Goal: Check status: Check status

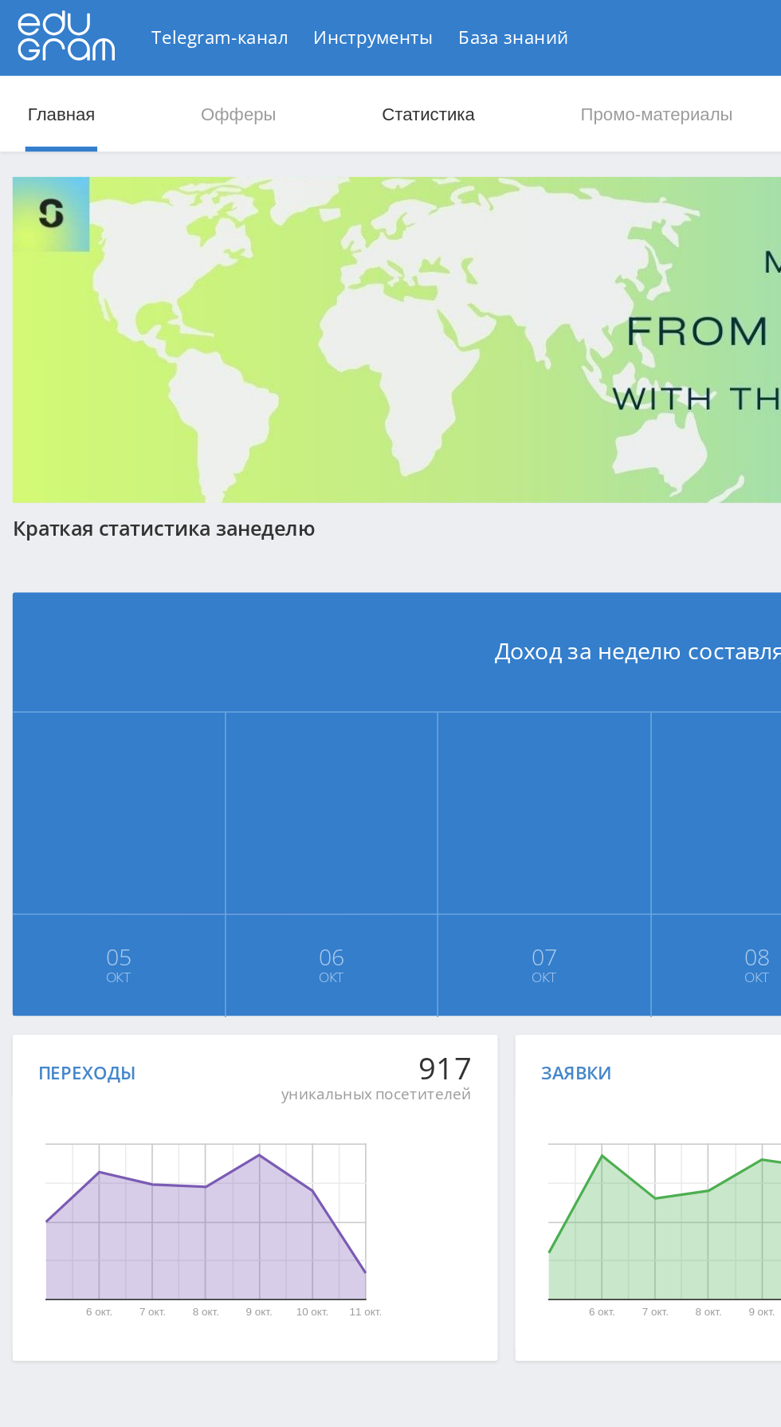
click at [273, 69] on link "Статистика" at bounding box center [270, 72] width 62 height 48
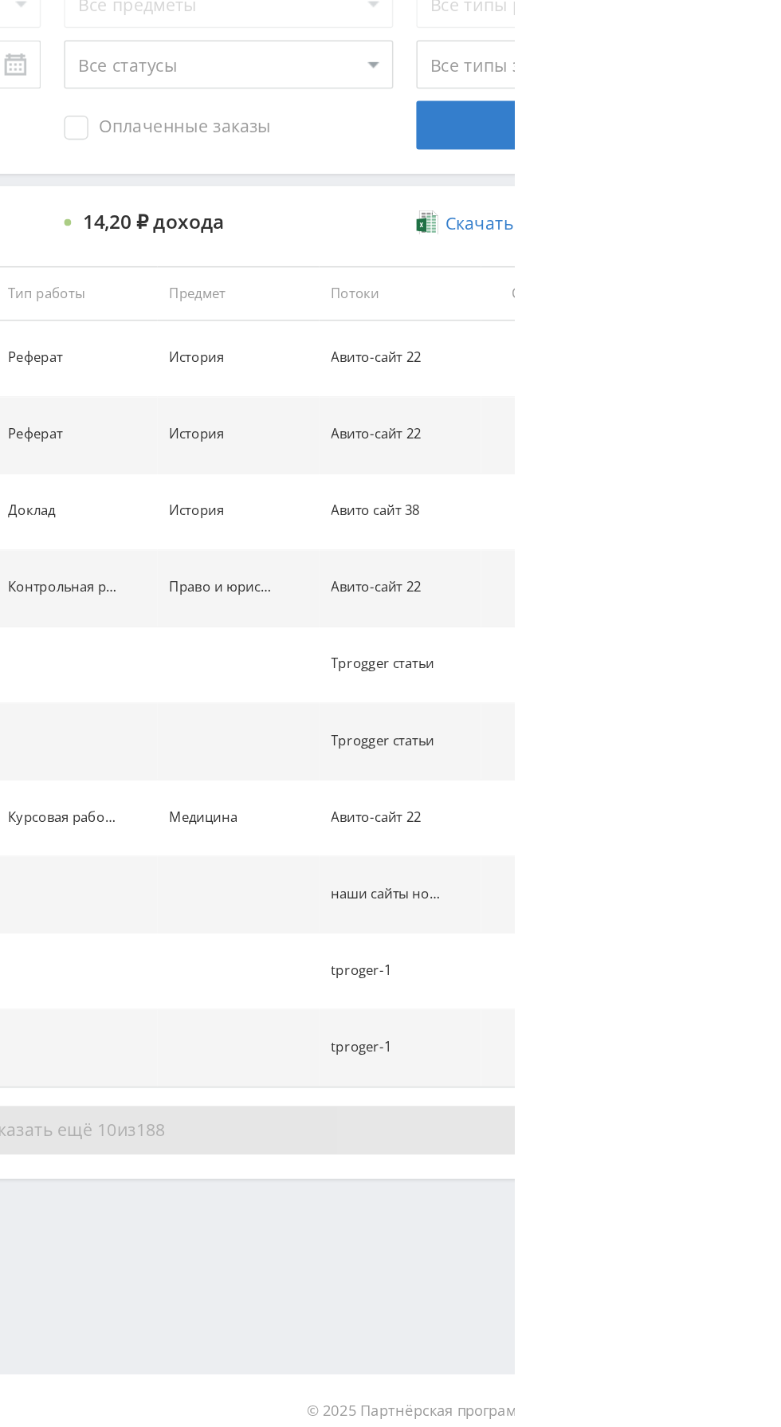
click at [683, 1203] on button "Показать ещё 10 из 188" at bounding box center [478, 1219] width 909 height 32
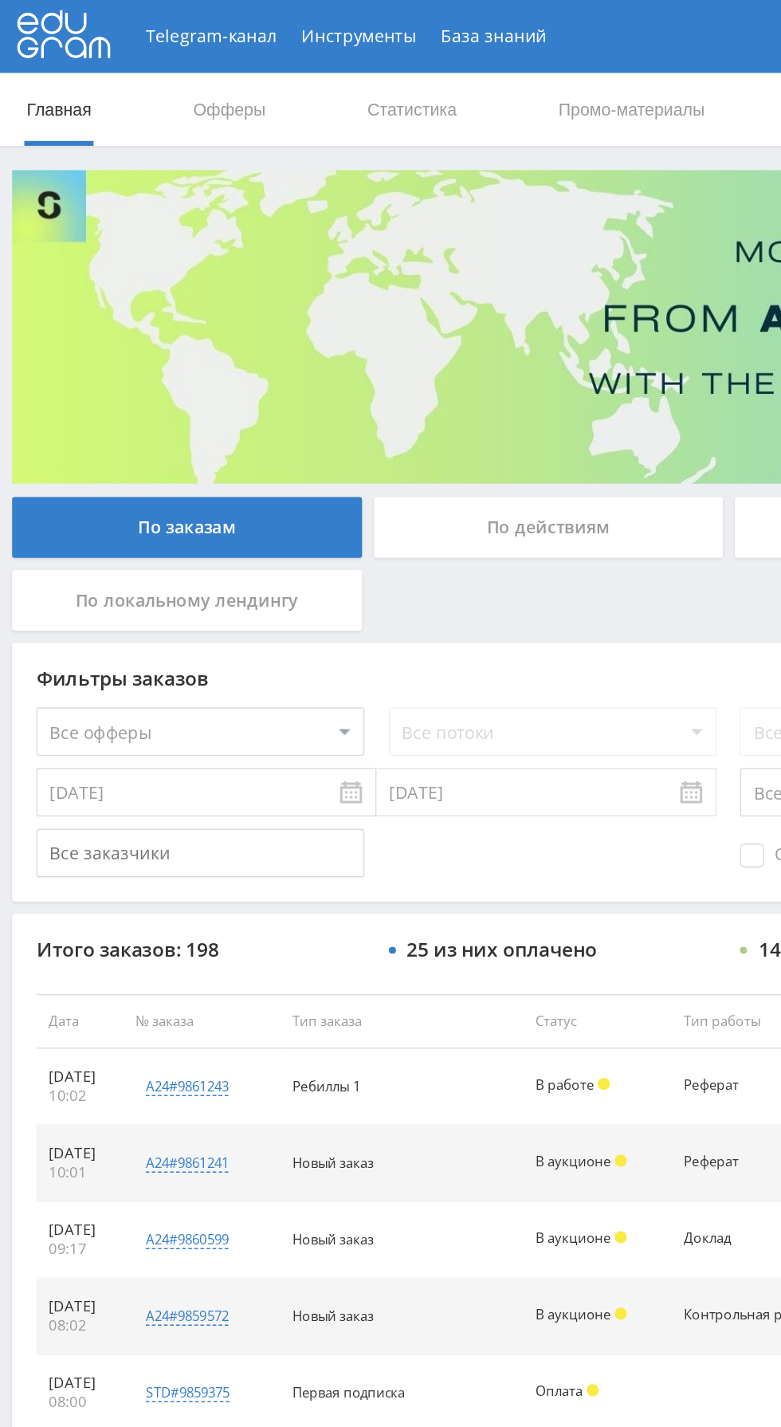
click at [169, 486] on select "Все офферы MyStylus MyStylus - Revshare Кэмп Studybay Автор24 Studybay [GEOGRAP…" at bounding box center [131, 480] width 215 height 32
select select "1"
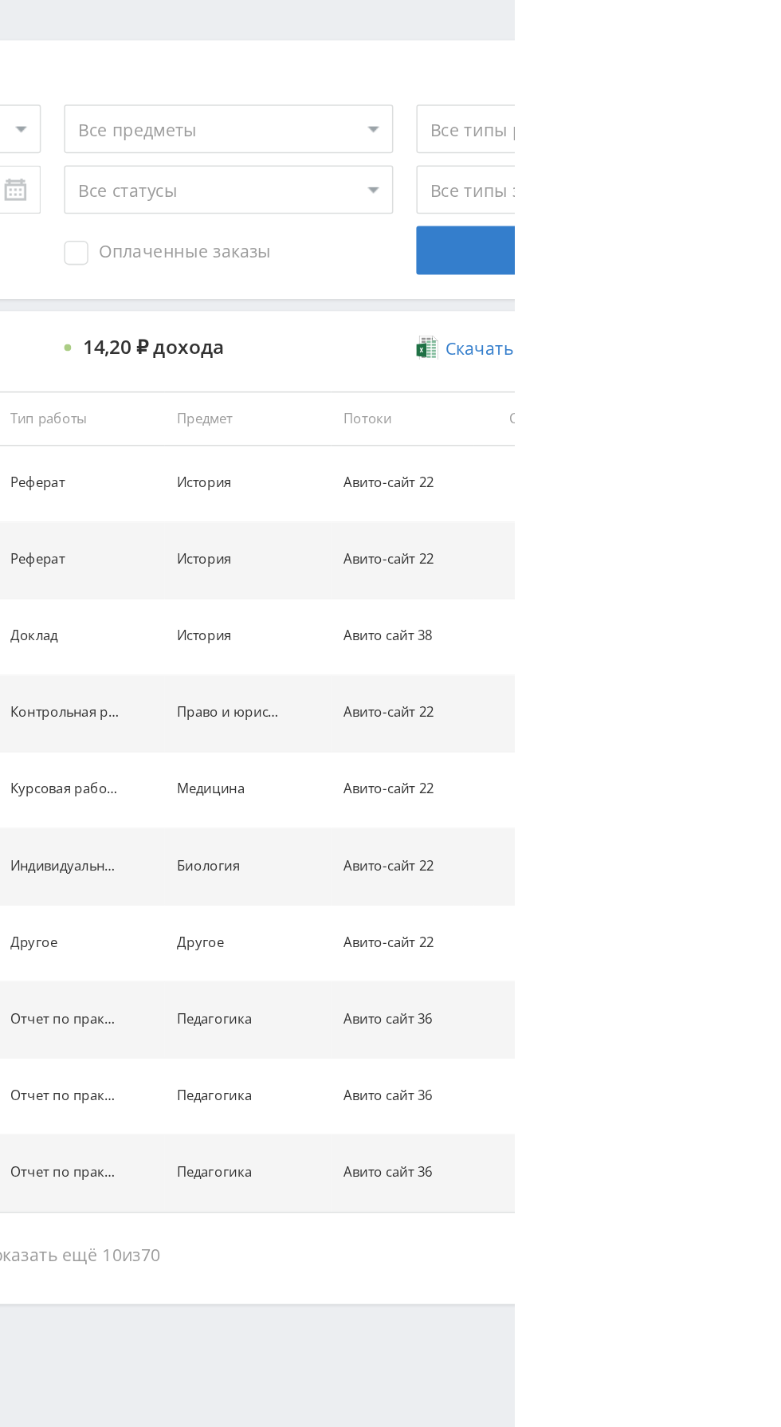
click at [675, 1181] on td "Авито сайт 36" at bounding box center [707, 1165] width 93 height 50
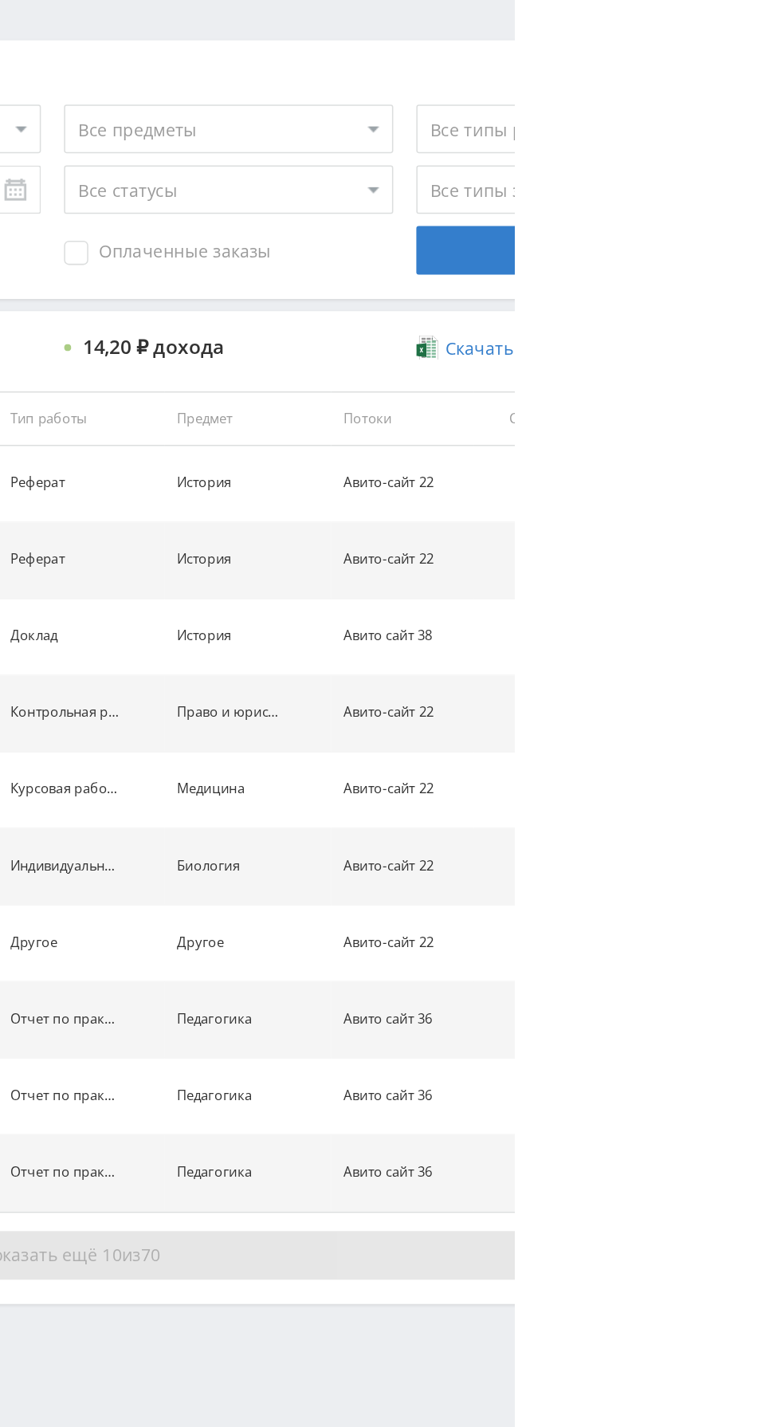
click at [683, 1222] on button "Показать ещё 10 из 70" at bounding box center [478, 1219] width 909 height 32
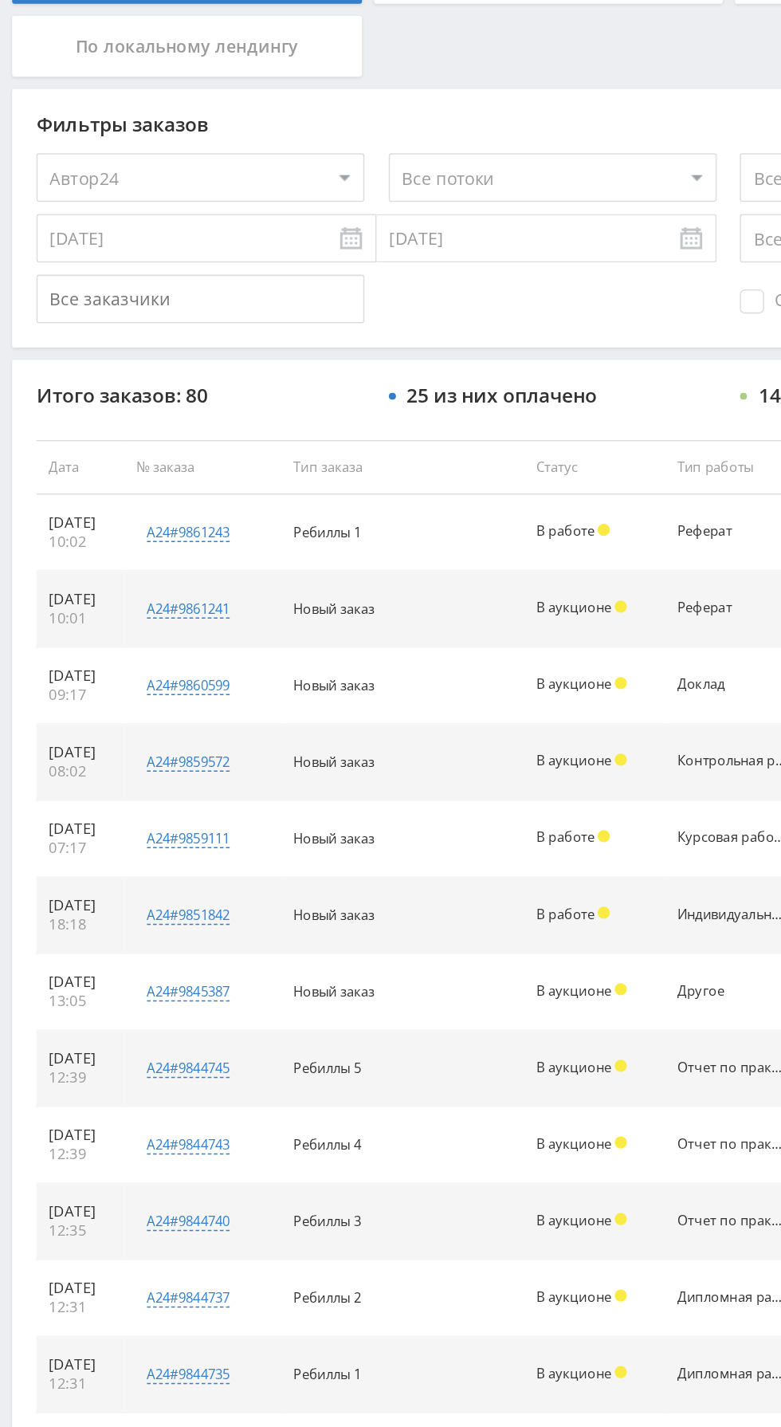
scroll to position [78, 0]
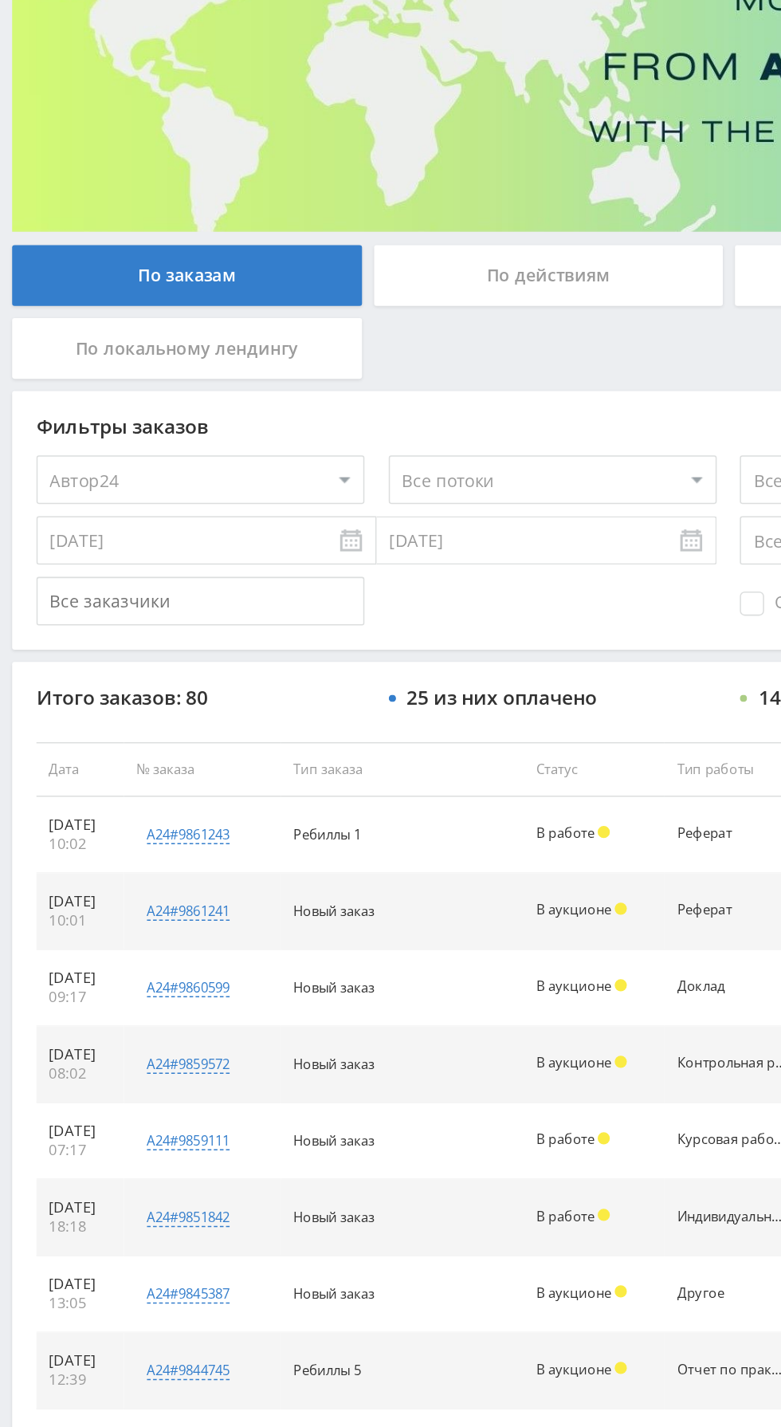
click at [356, 411] on select "Все потоки Тест ленда кейтаро Авито сайт 50 Новый ленд/тест Бот в тг/тест Авито…" at bounding box center [362, 402] width 215 height 32
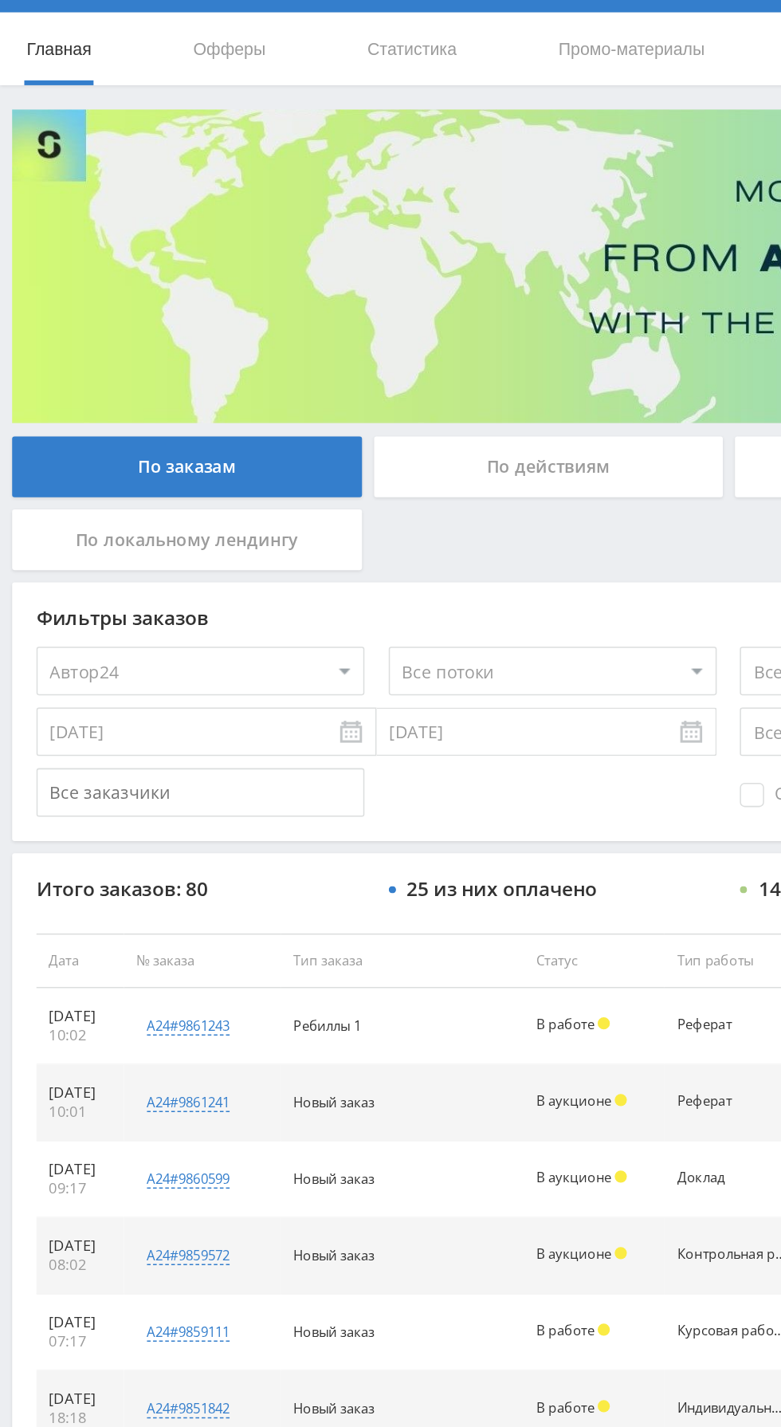
scroll to position [0, 0]
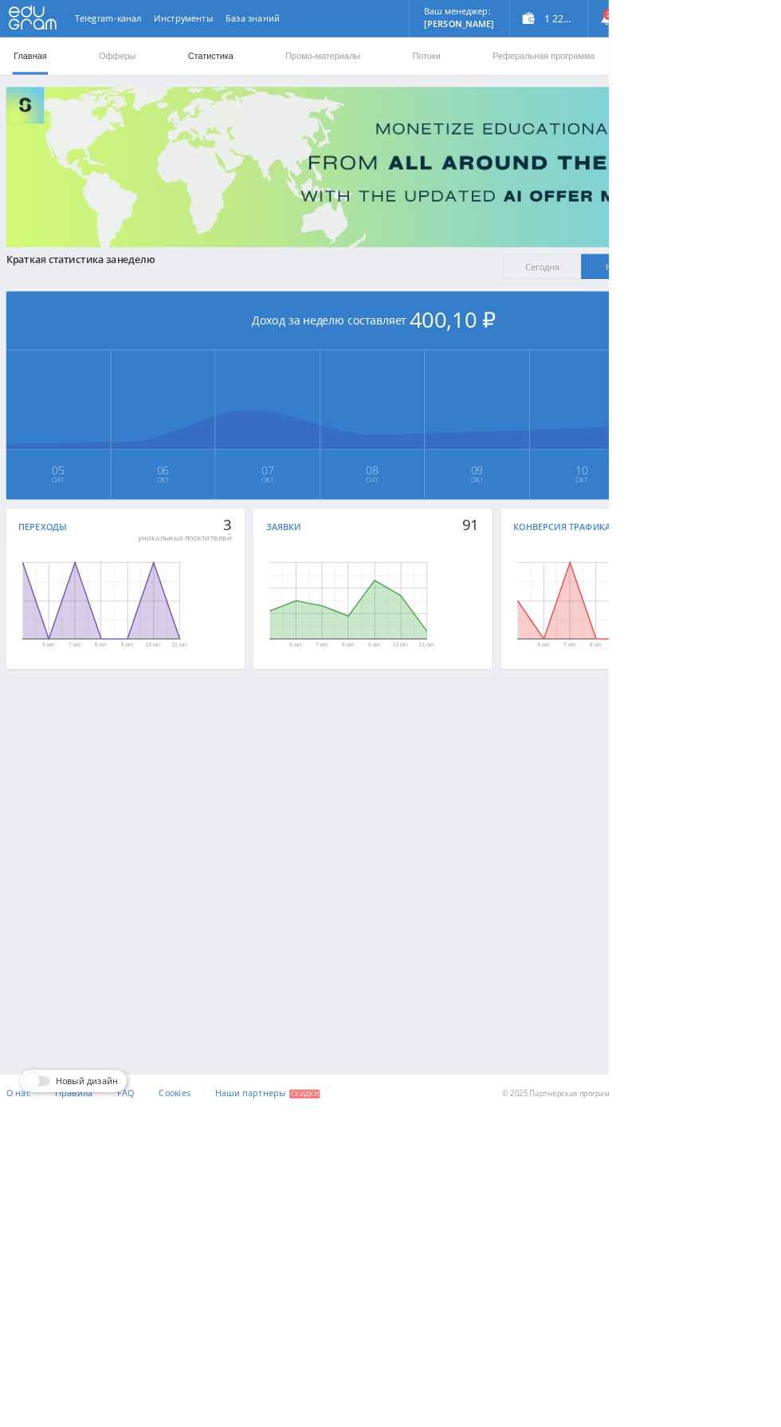
click at [258, 71] on link "Статистика" at bounding box center [270, 72] width 62 height 48
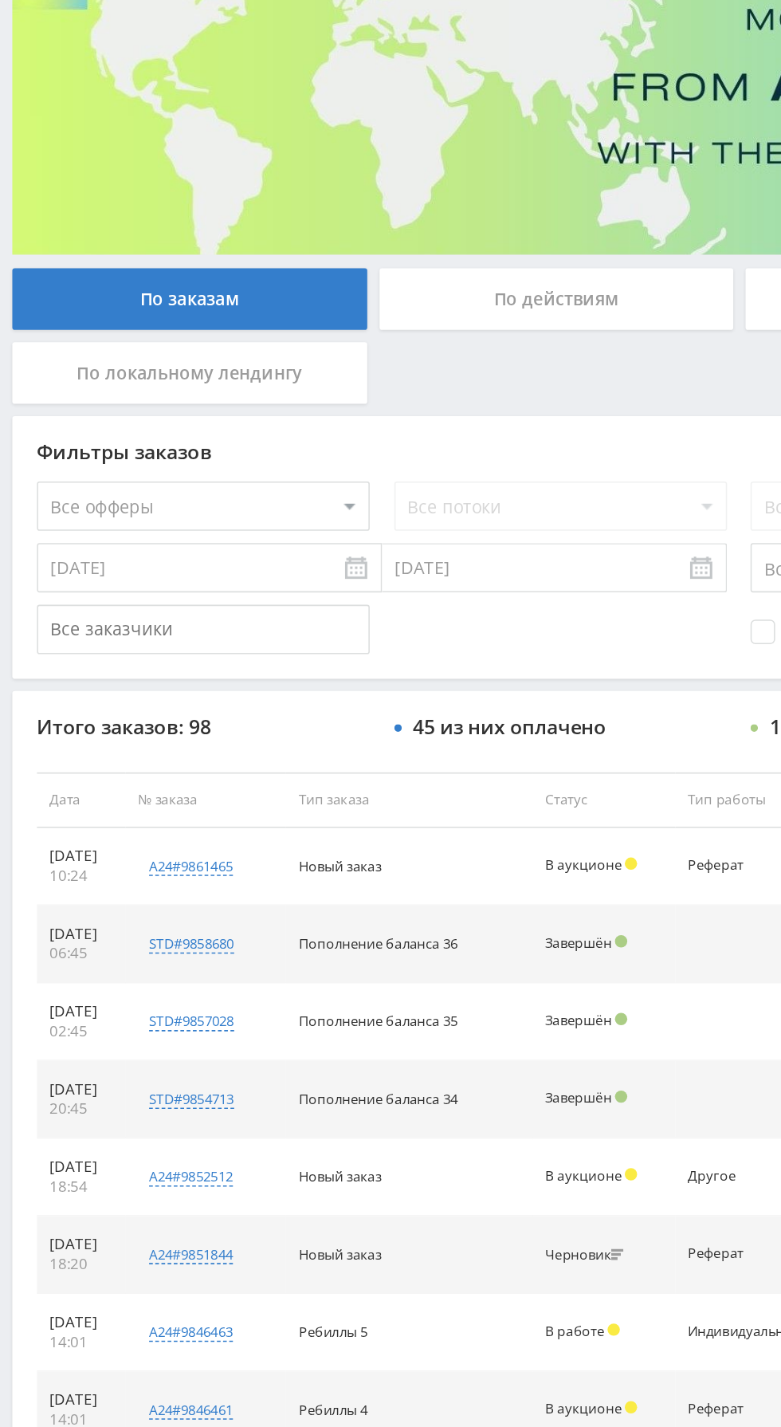
click at [184, 490] on select "Все офферы MyStylus MyStylus - Revshare Кэмп Studybay Автор24 Studybay [GEOGRAP…" at bounding box center [131, 480] width 215 height 32
select select "1"
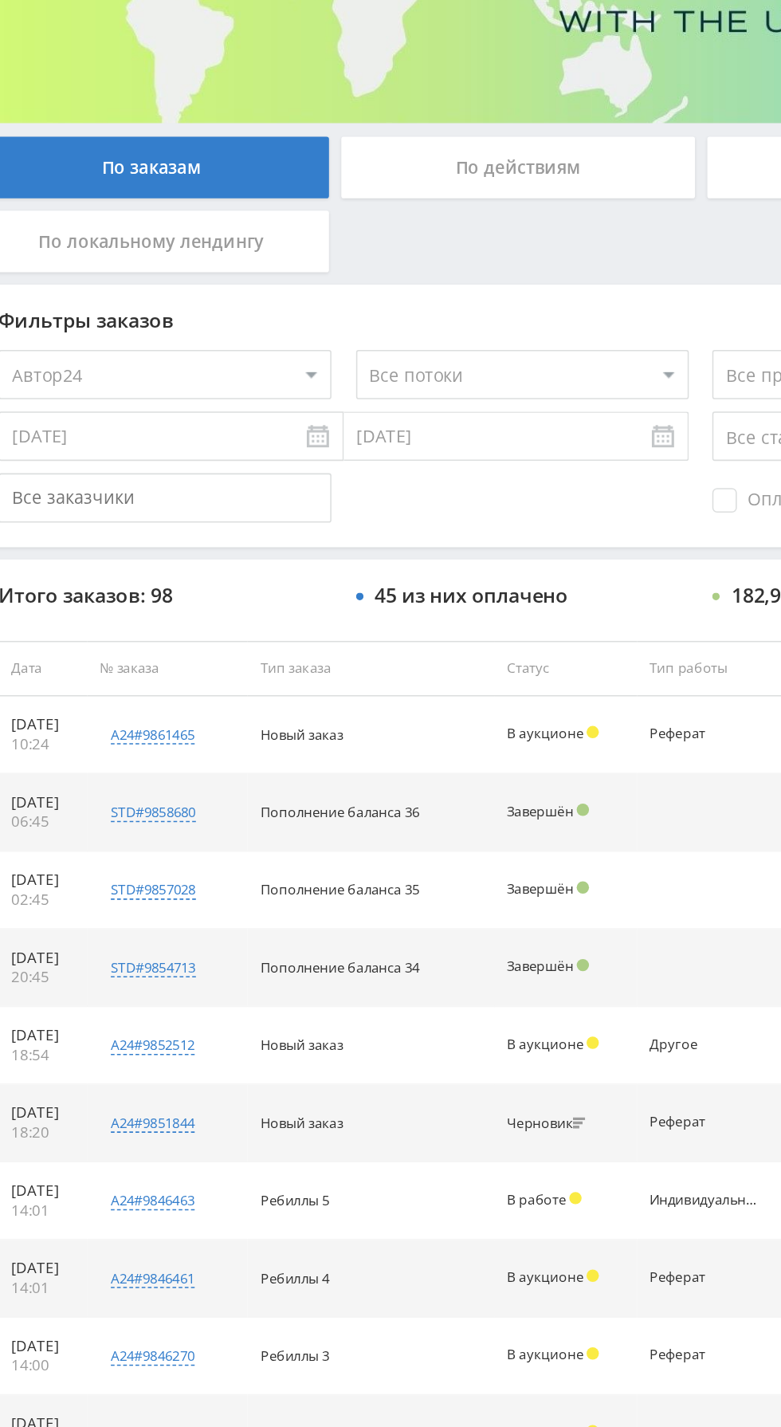
click at [391, 486] on select "Все потоки Авито сайт 23 ФТ Авито сайт 21 Контекст new лендинг Контекст Авито с…" at bounding box center [362, 480] width 215 height 32
select select "6624068"
click at [255, 464] on select "Все потоки Авито сайт 23 ФТ Авито сайт 21 Контекст new лендинг Контекст Авито с…" at bounding box center [362, 480] width 215 height 32
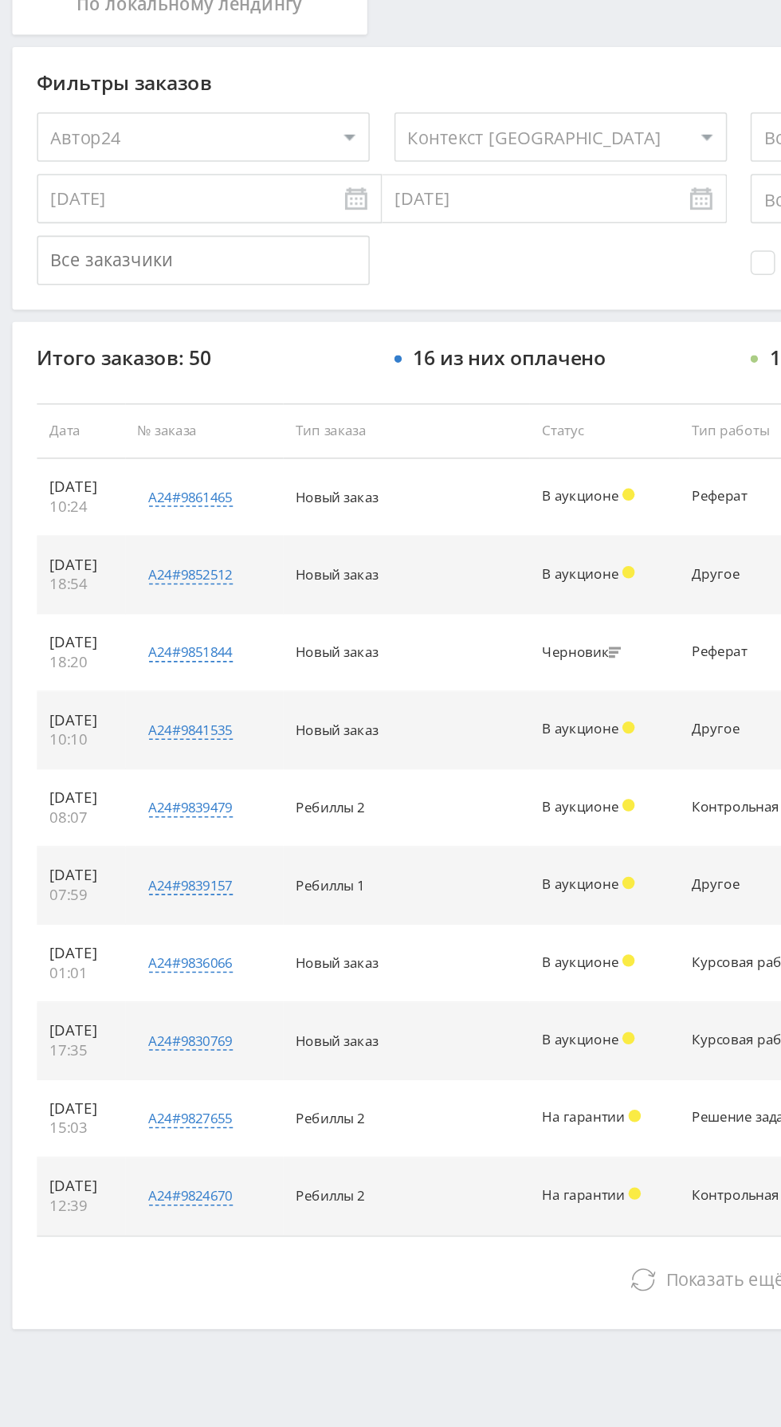
click at [332, 1247] on div "Итого заказов: 50 16 из них оплачено 106,30 ₽ дохода Скачать (.xlsx) Дата № зак…" at bounding box center [478, 925] width 941 height 651
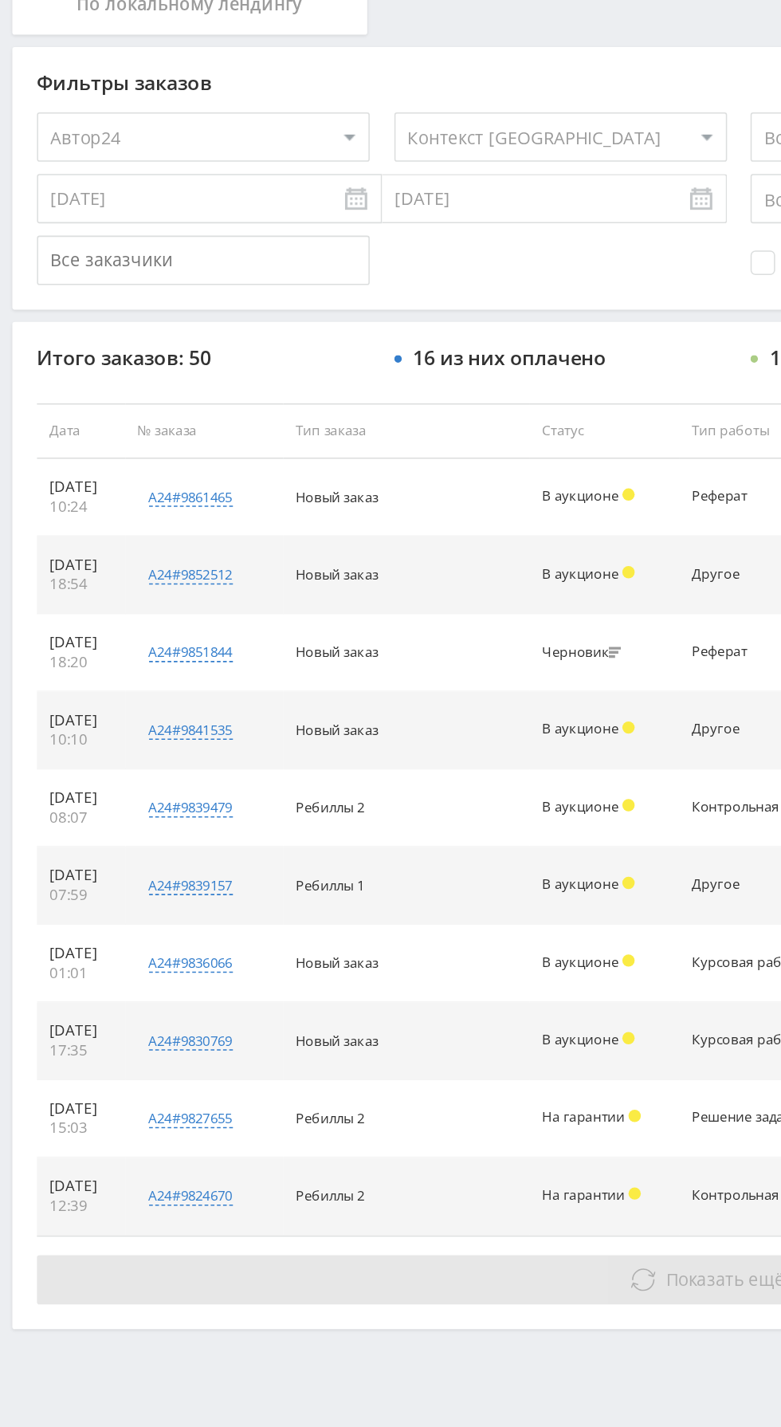
click at [372, 1206] on button "Показать ещё 10 из 40" at bounding box center [478, 1219] width 909 height 32
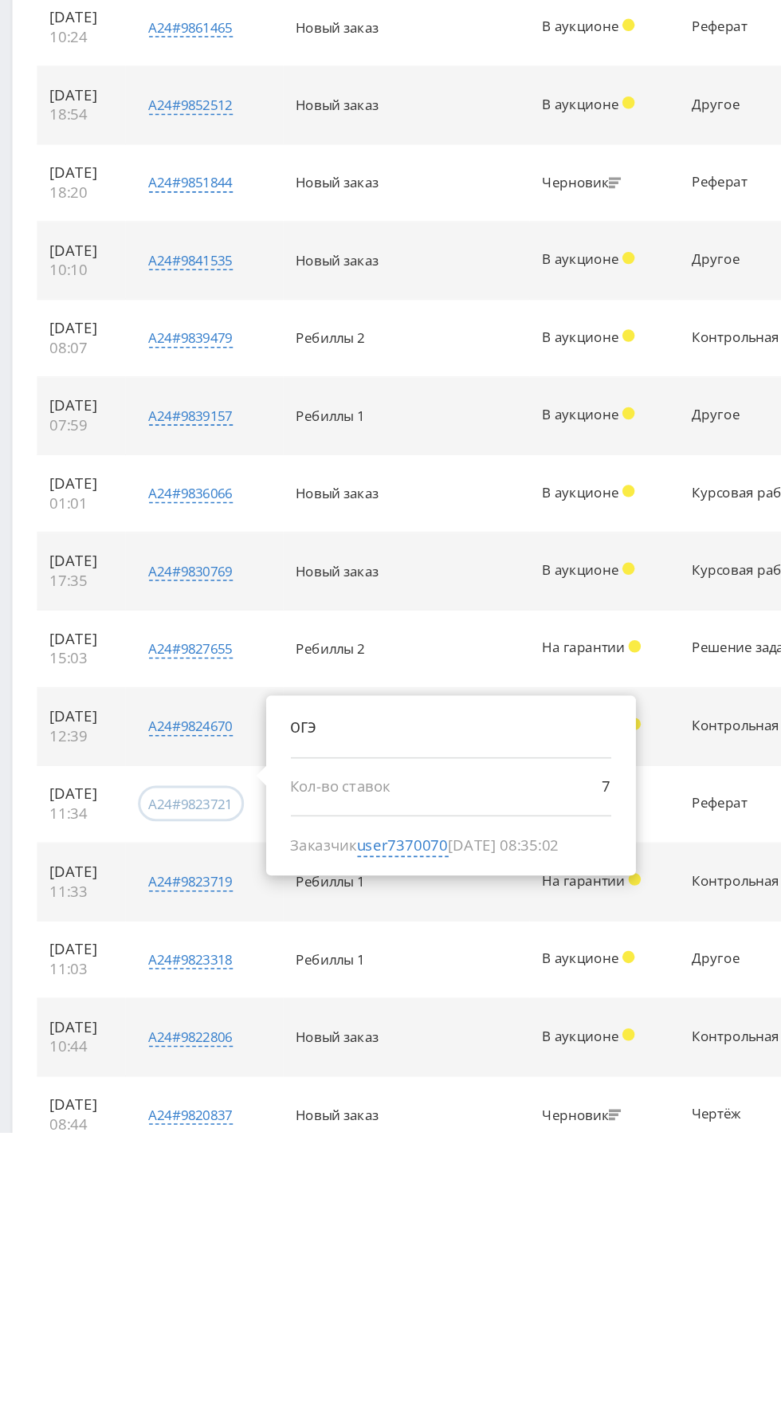
click at [148, 1212] on div "a24#9823721" at bounding box center [123, 1215] width 54 height 12
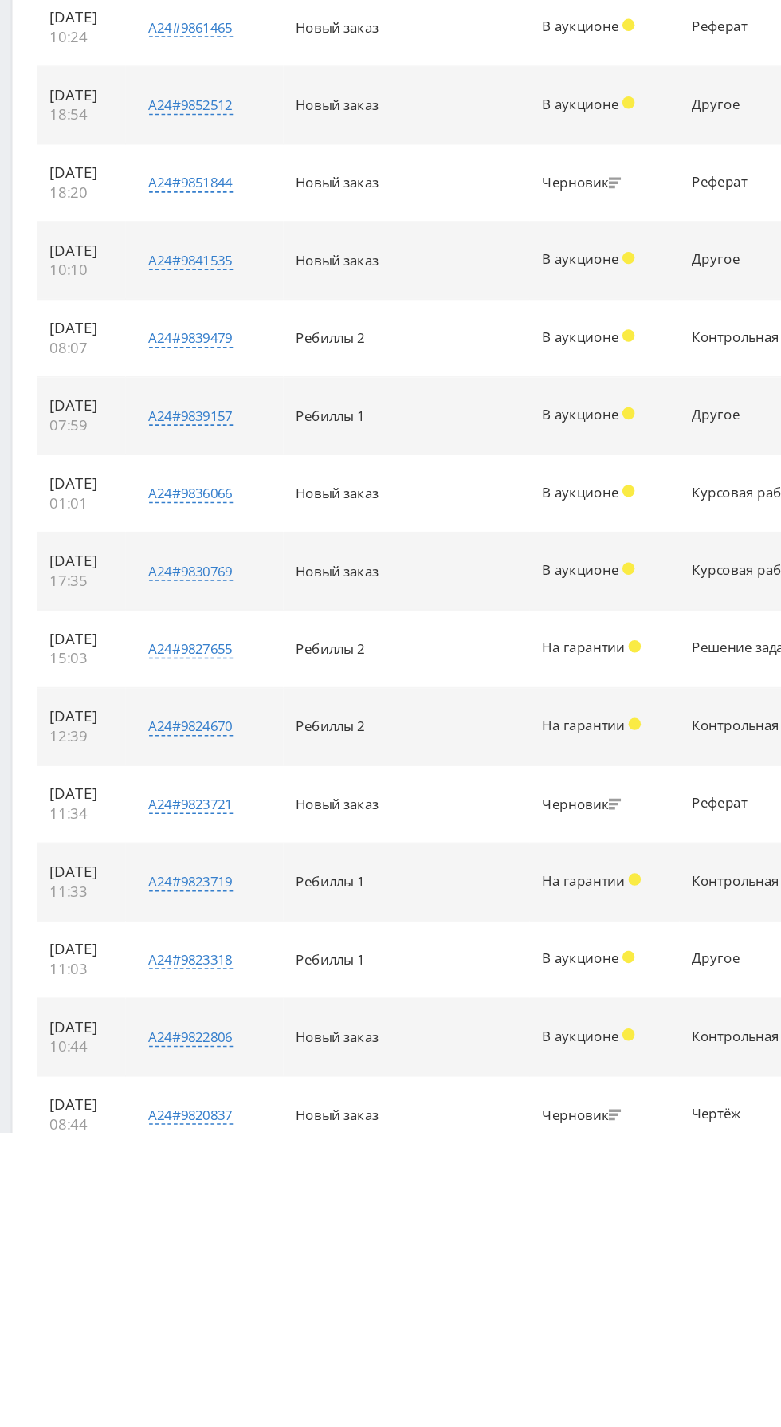
click at [162, 1190] on td "a24#9823721 огэ Кол-во ставок 7 Заказчик user7370070 09.10.2025 08:35:02" at bounding box center [132, 1215] width 102 height 50
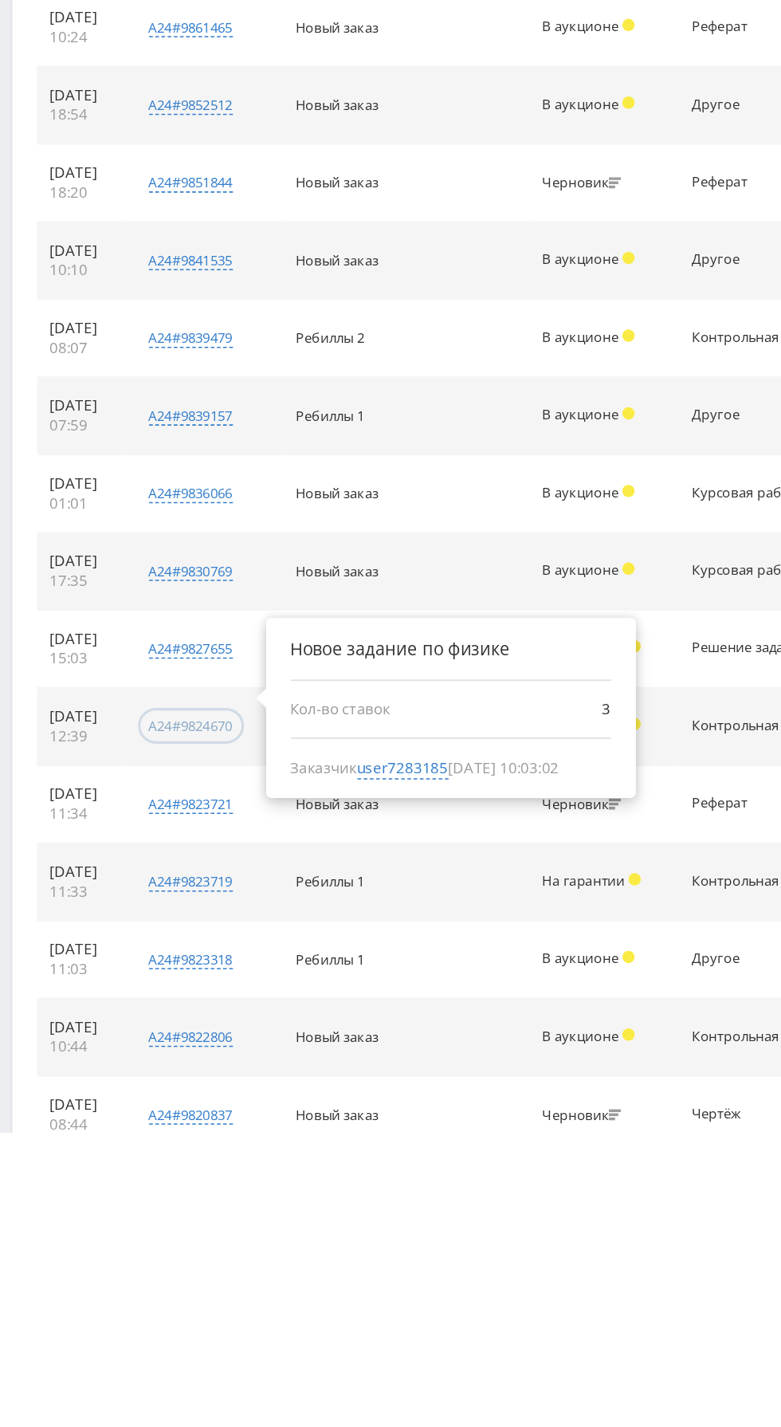
click at [151, 1162] on div "a24#9824670" at bounding box center [123, 1165] width 54 height 12
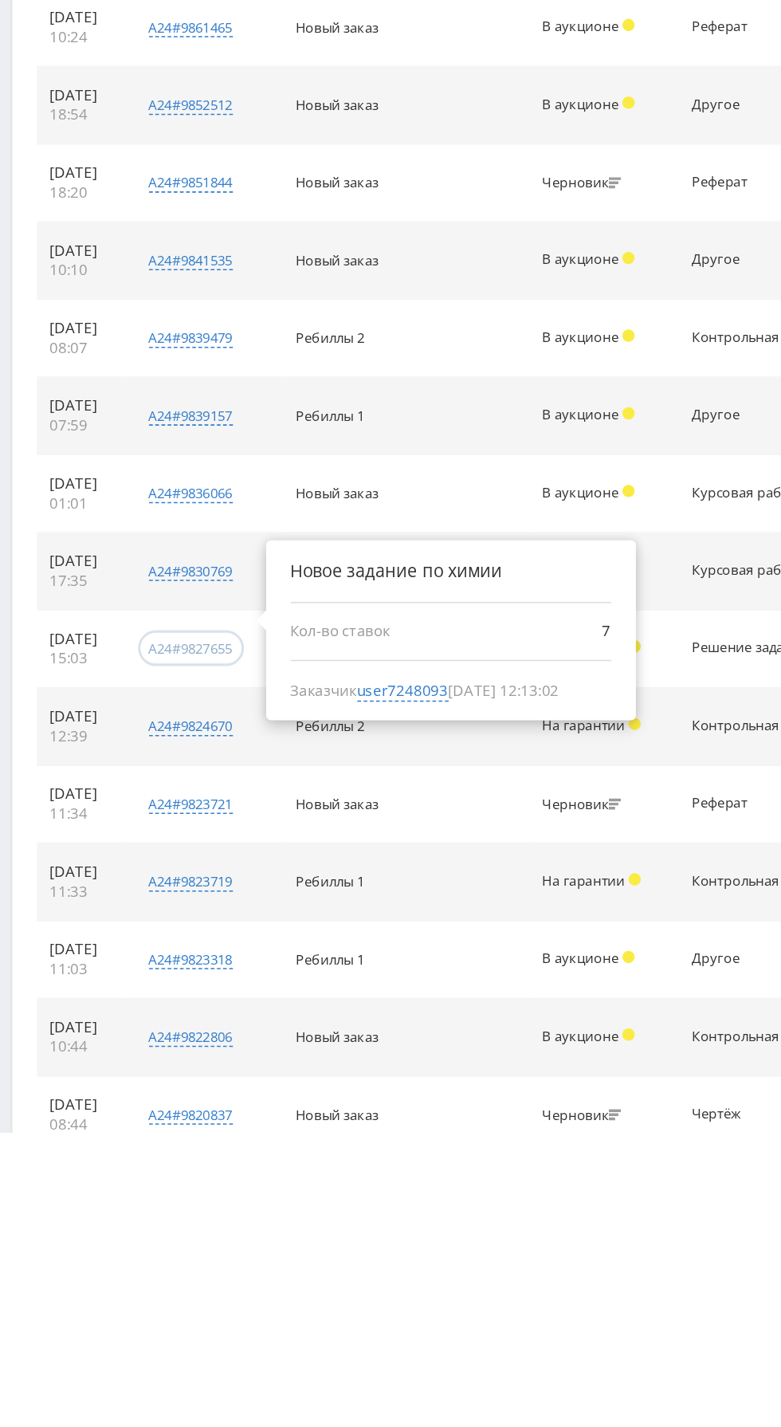
click at [138, 1110] on div "a24#9827655" at bounding box center [123, 1114] width 54 height 12
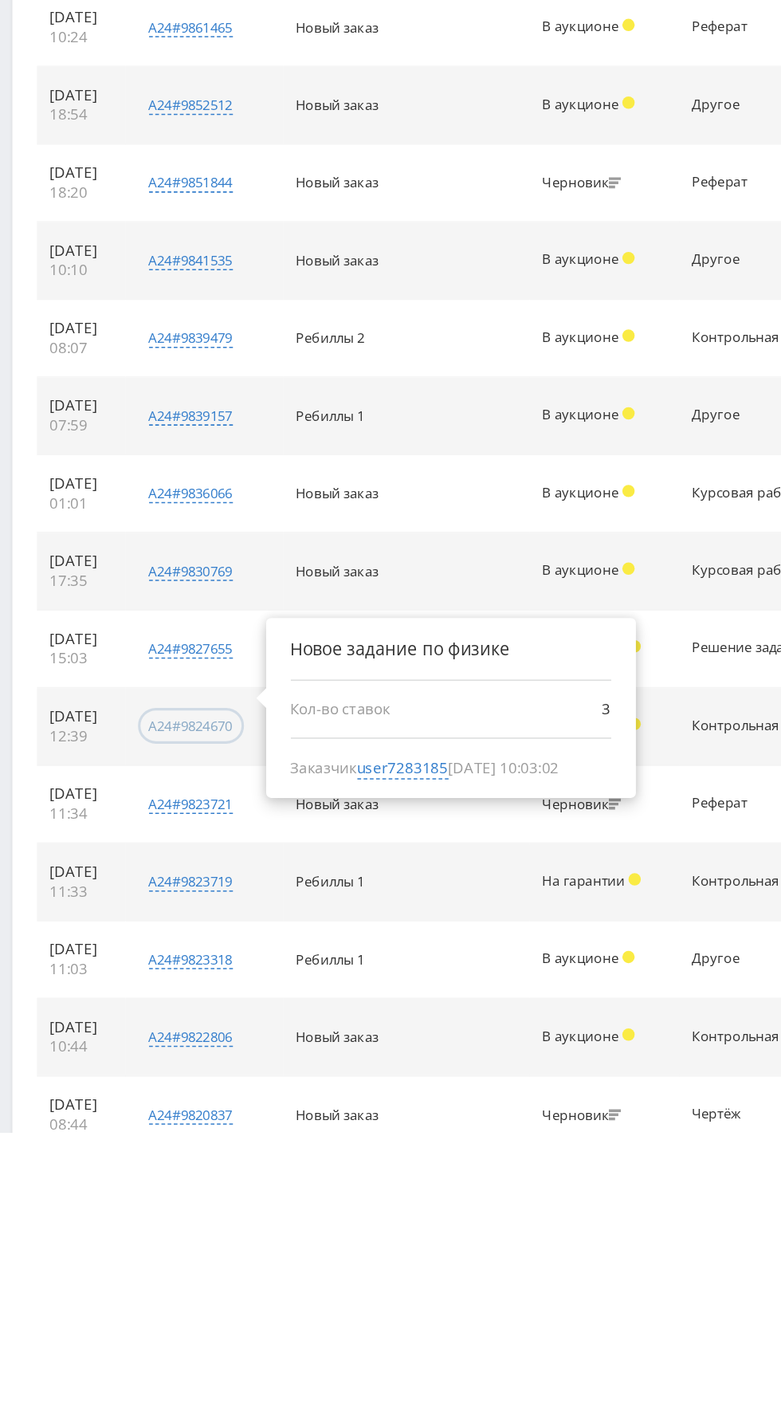
click at [135, 1164] on div "a24#9824670" at bounding box center [123, 1165] width 54 height 12
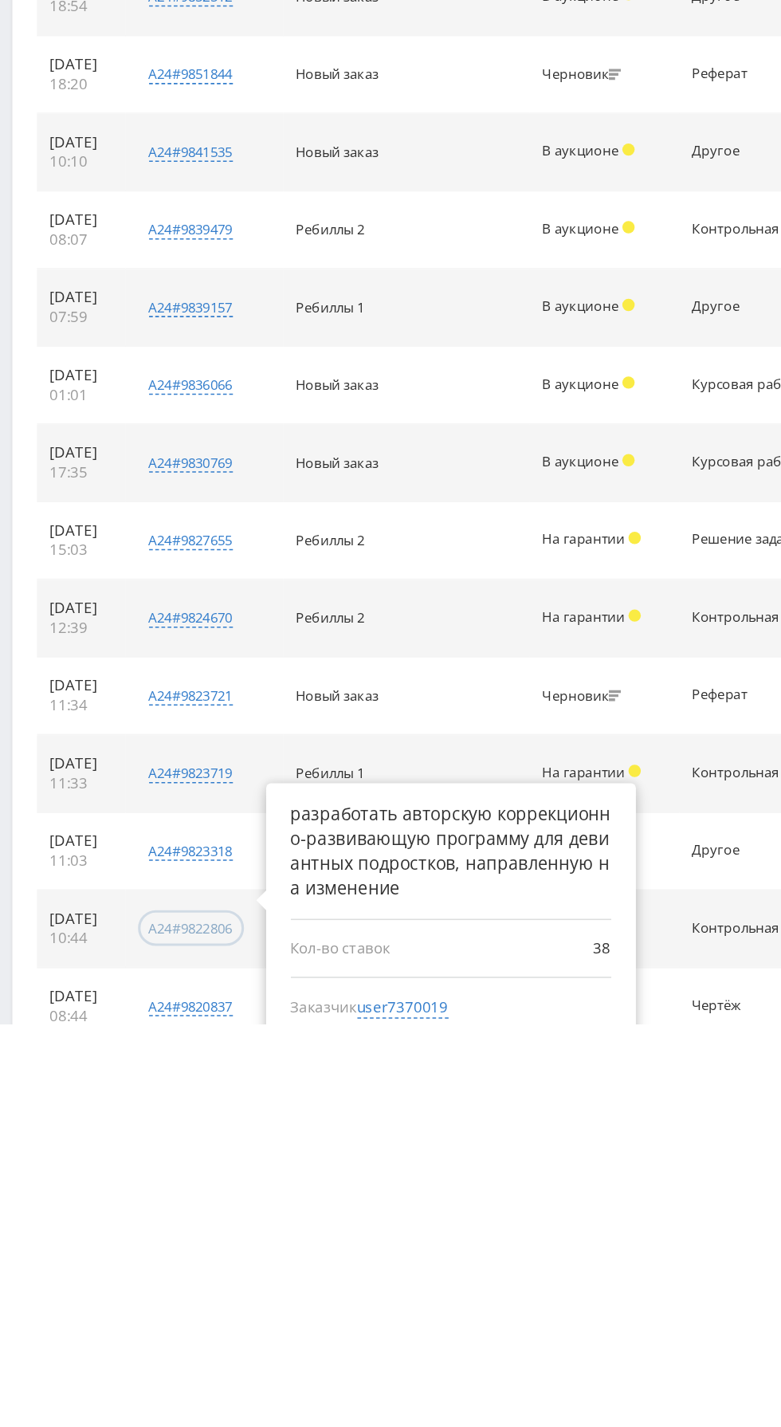
click at [151, 1363] on div "a24#9822806" at bounding box center [123, 1365] width 54 height 12
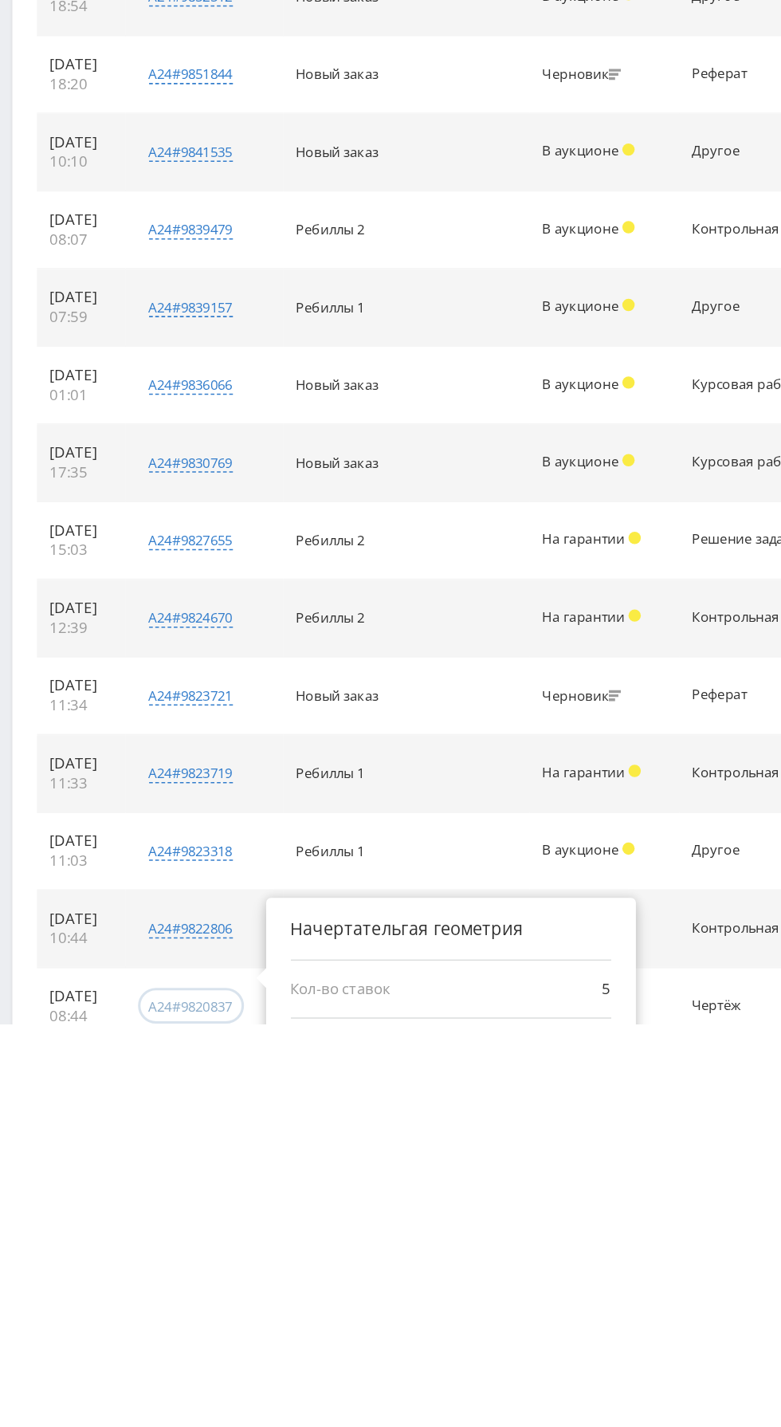
click at [148, 1410] on div "a24#9820837" at bounding box center [123, 1416] width 54 height 12
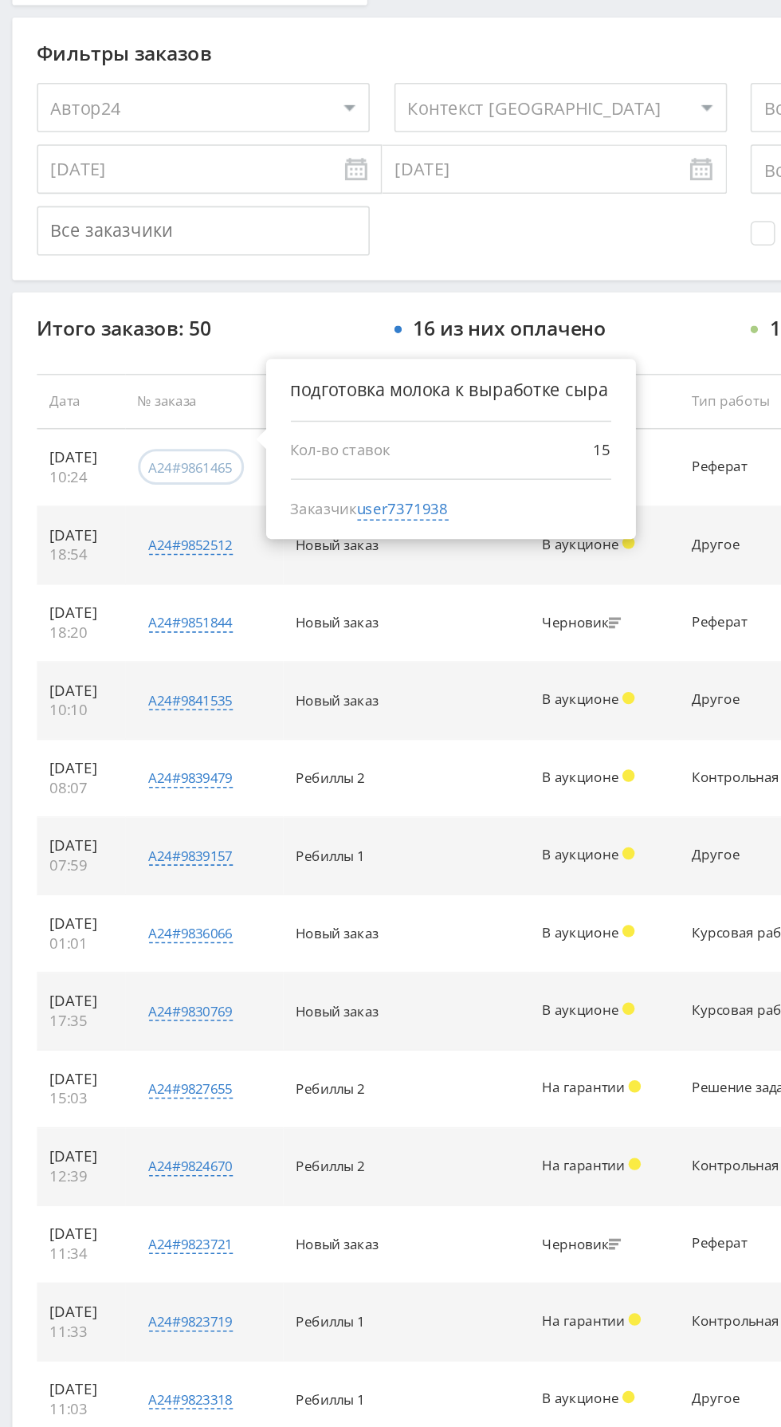
click at [135, 710] on div "a24#9861465" at bounding box center [123, 712] width 54 height 12
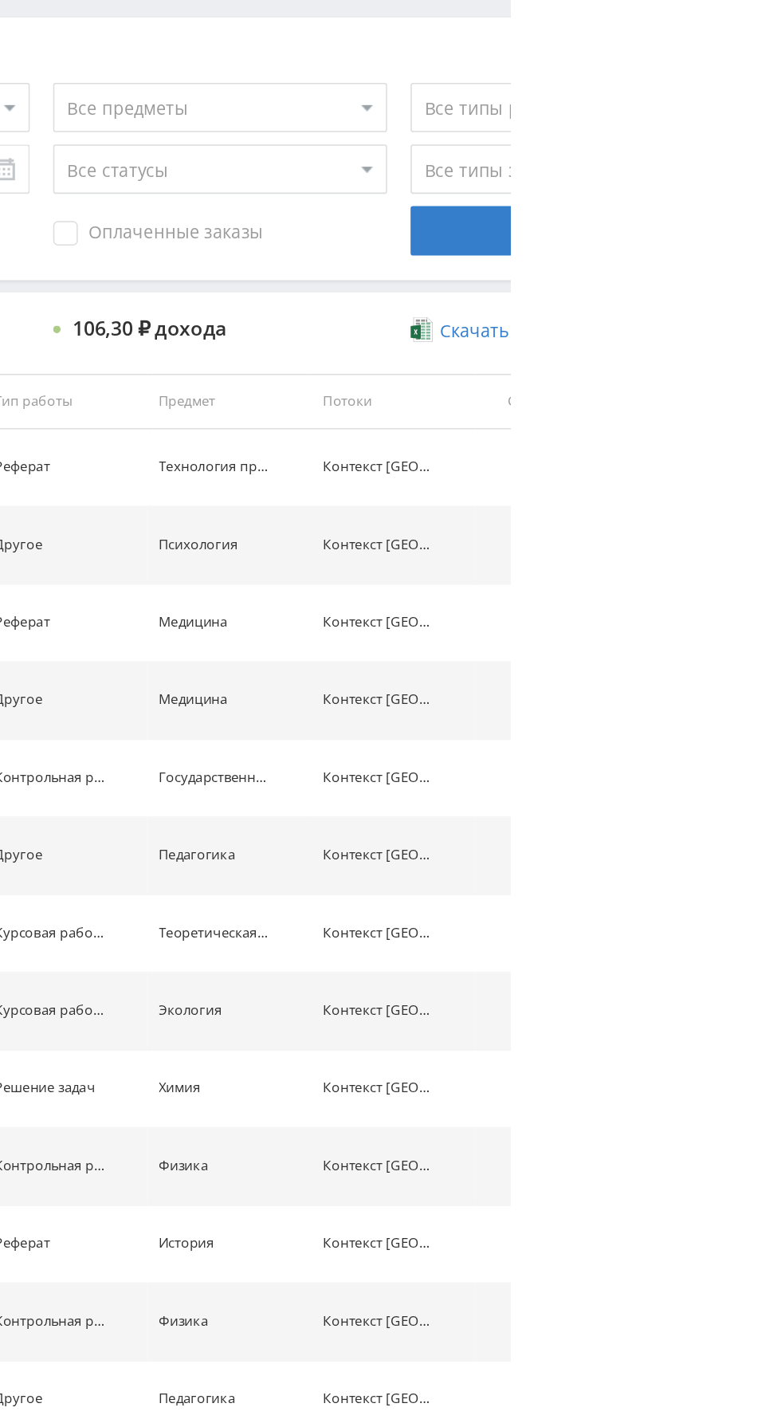
click at [781, 732] on td "—" at bounding box center [795, 713] width 74 height 50
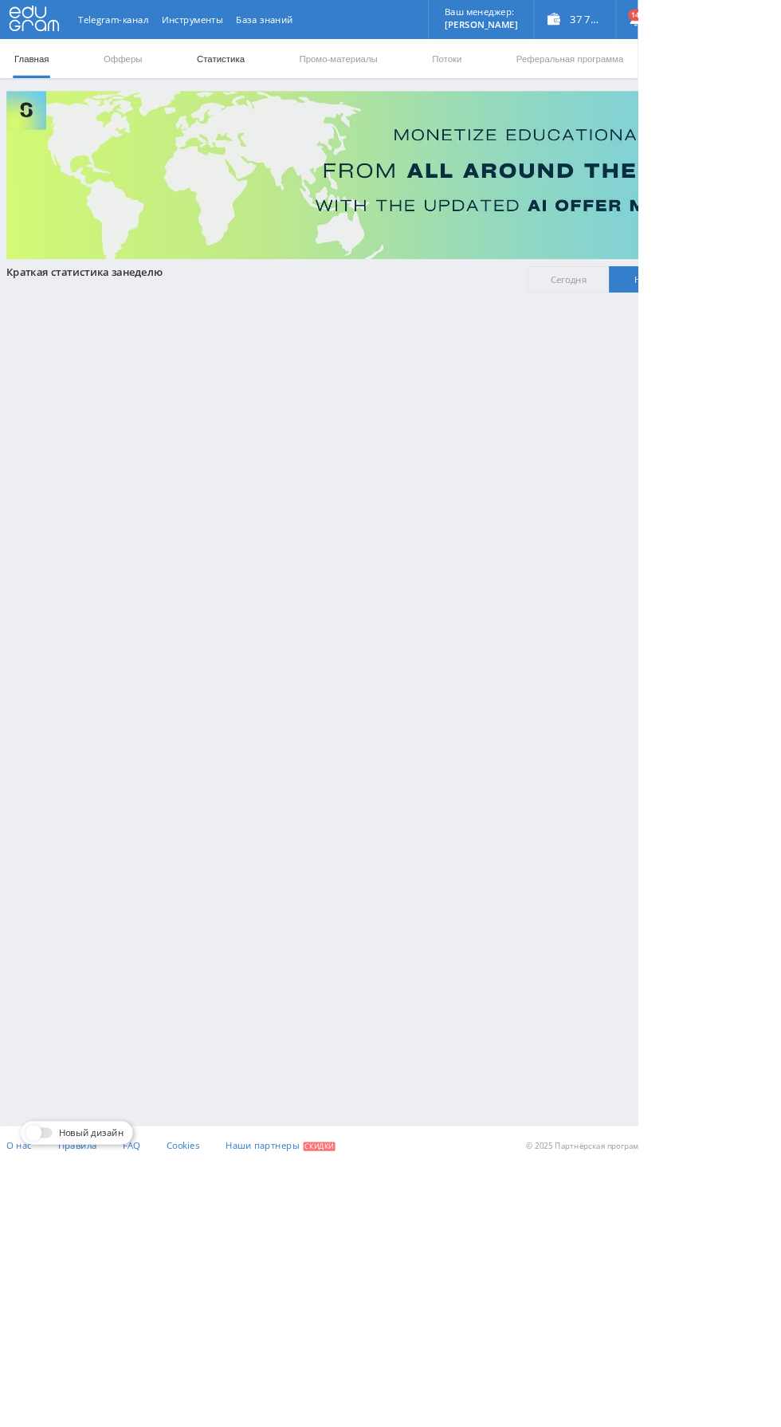
click at [283, 71] on link "Статистика" at bounding box center [270, 72] width 62 height 48
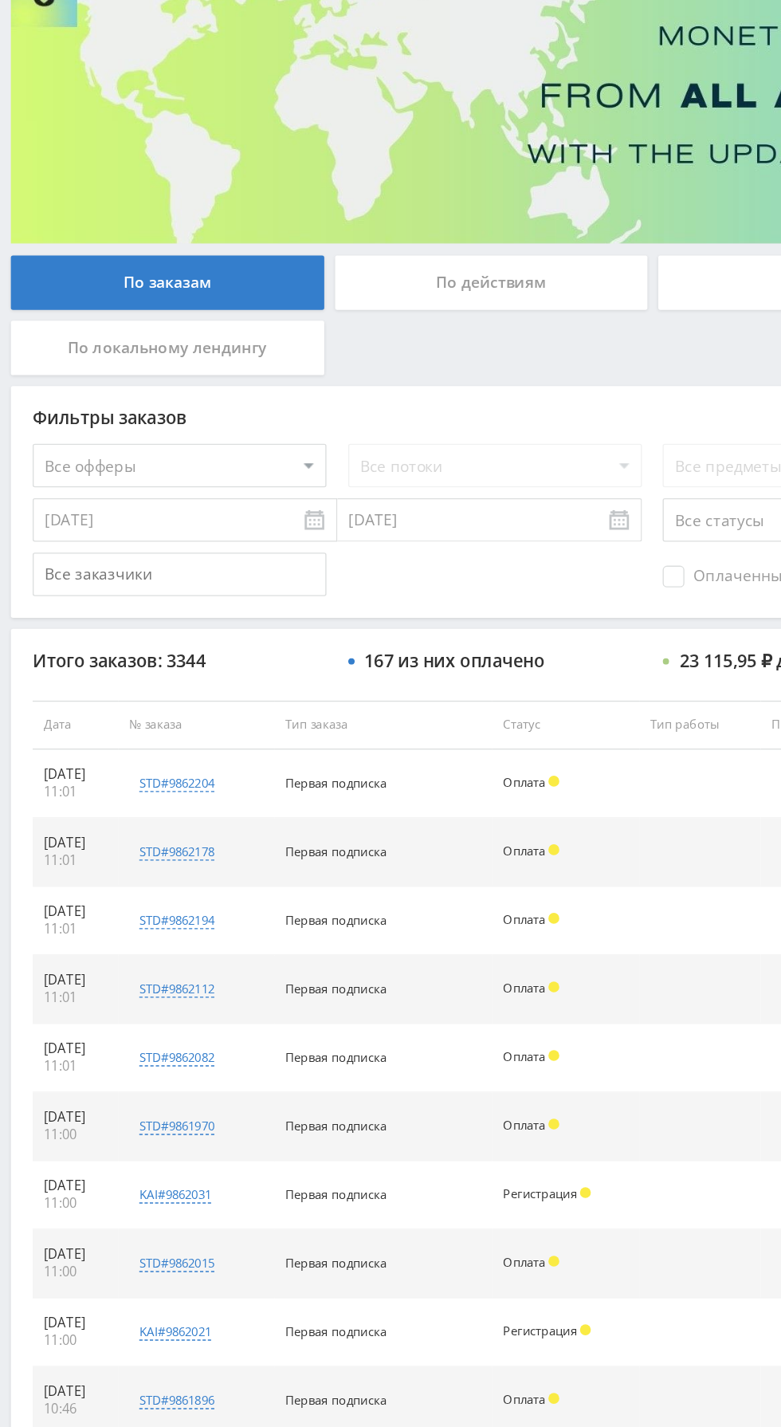
click at [182, 487] on select "Все офферы MyStylus MyStylus - Revshare Кэмп Studybay Автор24 Studybay Brazil А…" at bounding box center [131, 480] width 215 height 32
click at [24, 464] on select "Все офферы MyStylus MyStylus - Revshare Кэмп Studybay Автор24 Studybay Brazil А…" at bounding box center [131, 480] width 215 height 32
click at [504, 352] on div "По дням" at bounding box center [597, 346] width 230 height 40
click at [0, 0] on input "По дням" at bounding box center [0, 0] width 0 height 0
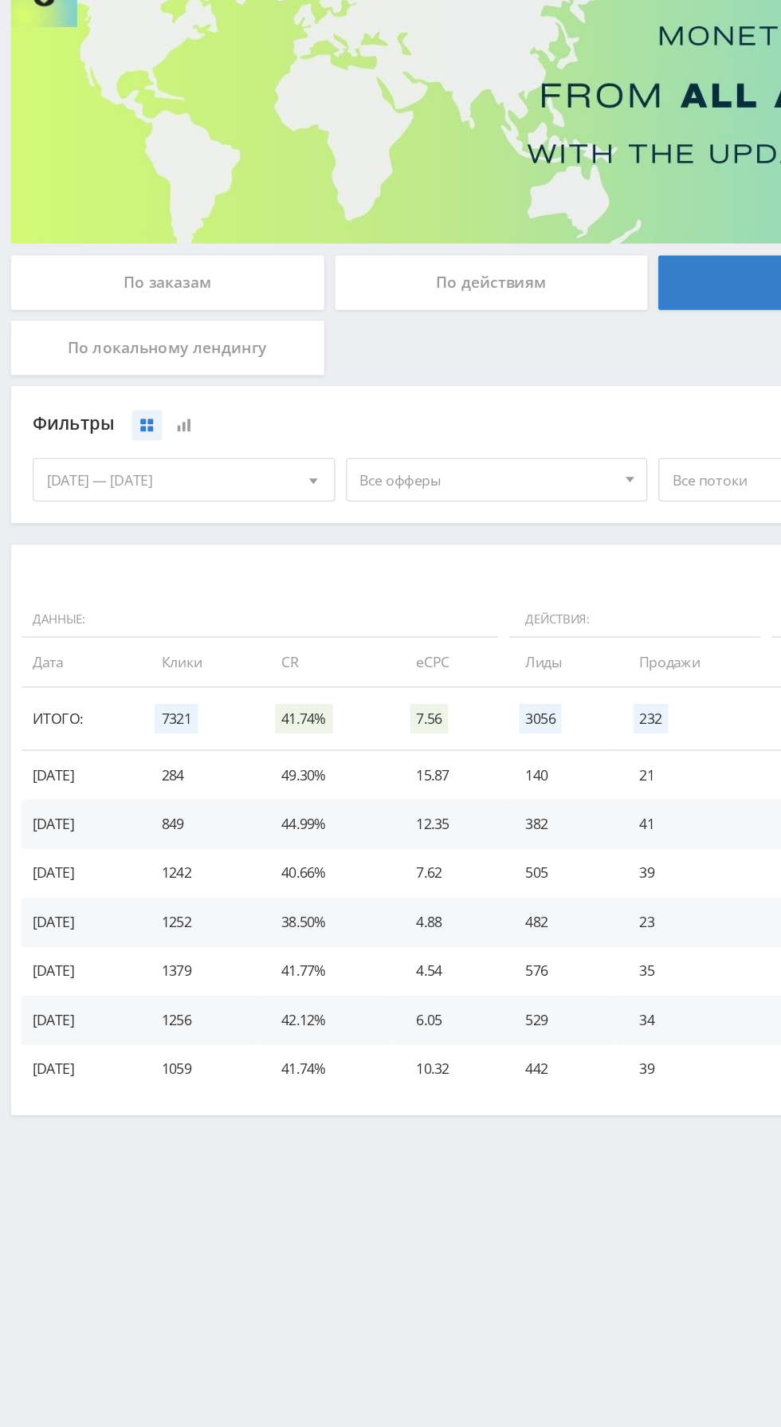
click at [330, 491] on span "Все офферы" at bounding box center [357, 490] width 187 height 30
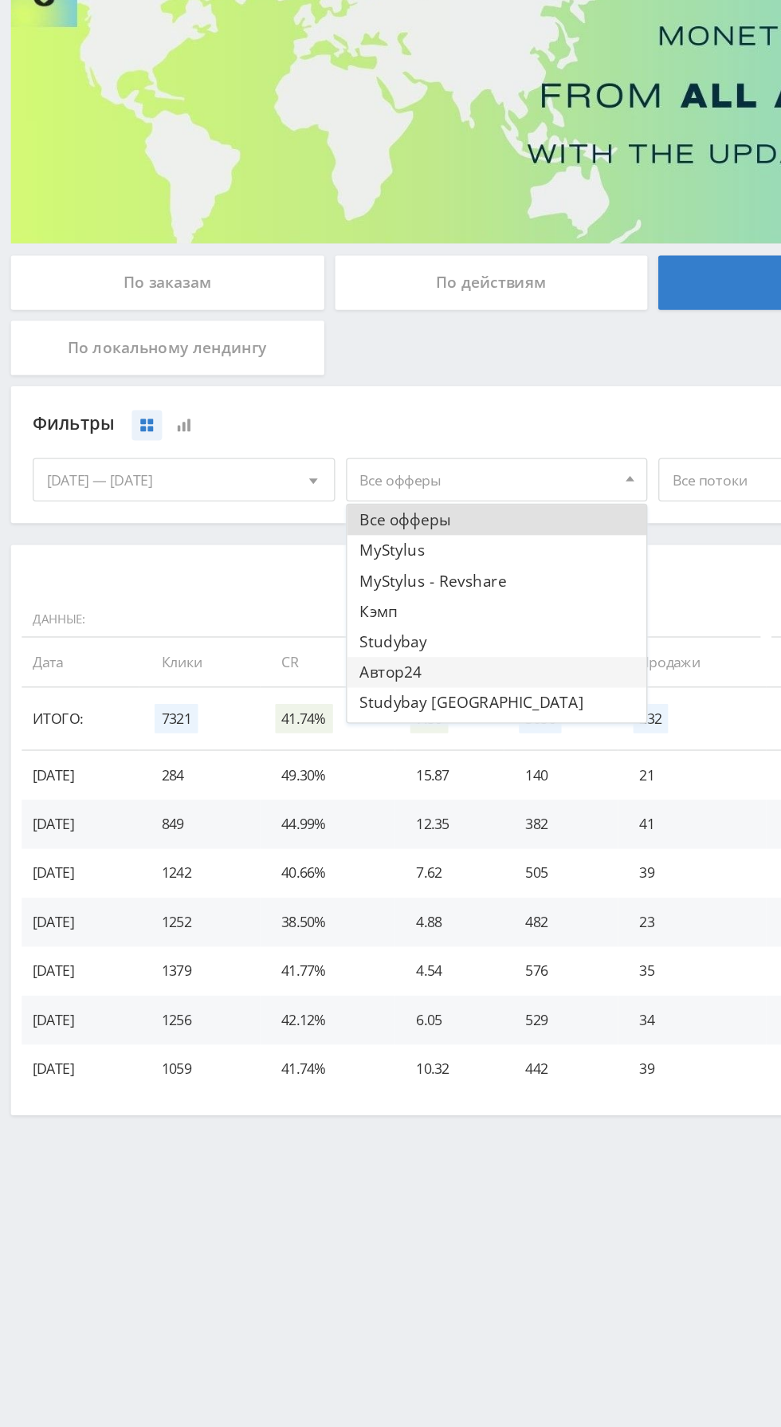
click at [355, 627] on button "Автор24" at bounding box center [364, 631] width 220 height 22
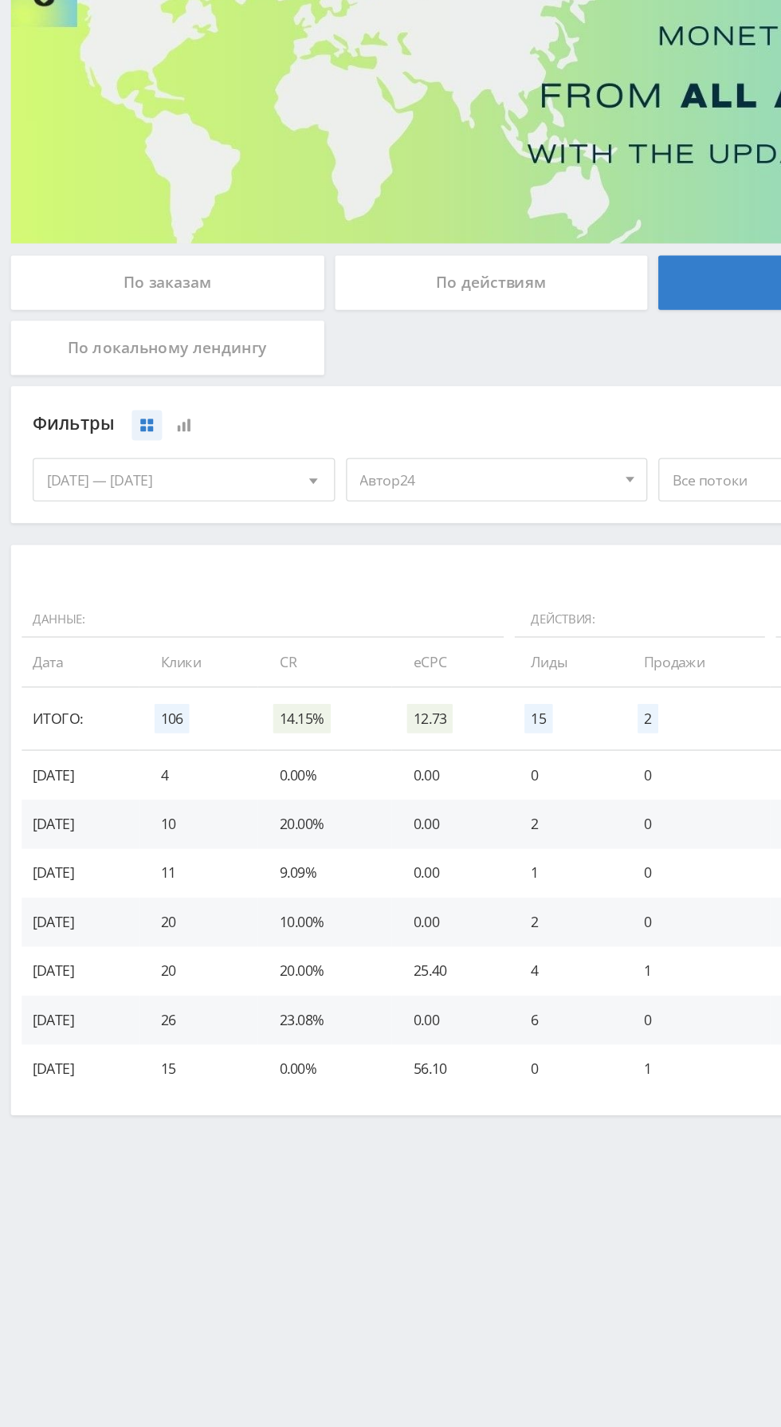
click at [176, 497] on div "05.10.2025 — 11.10.2025" at bounding box center [135, 490] width 220 height 30
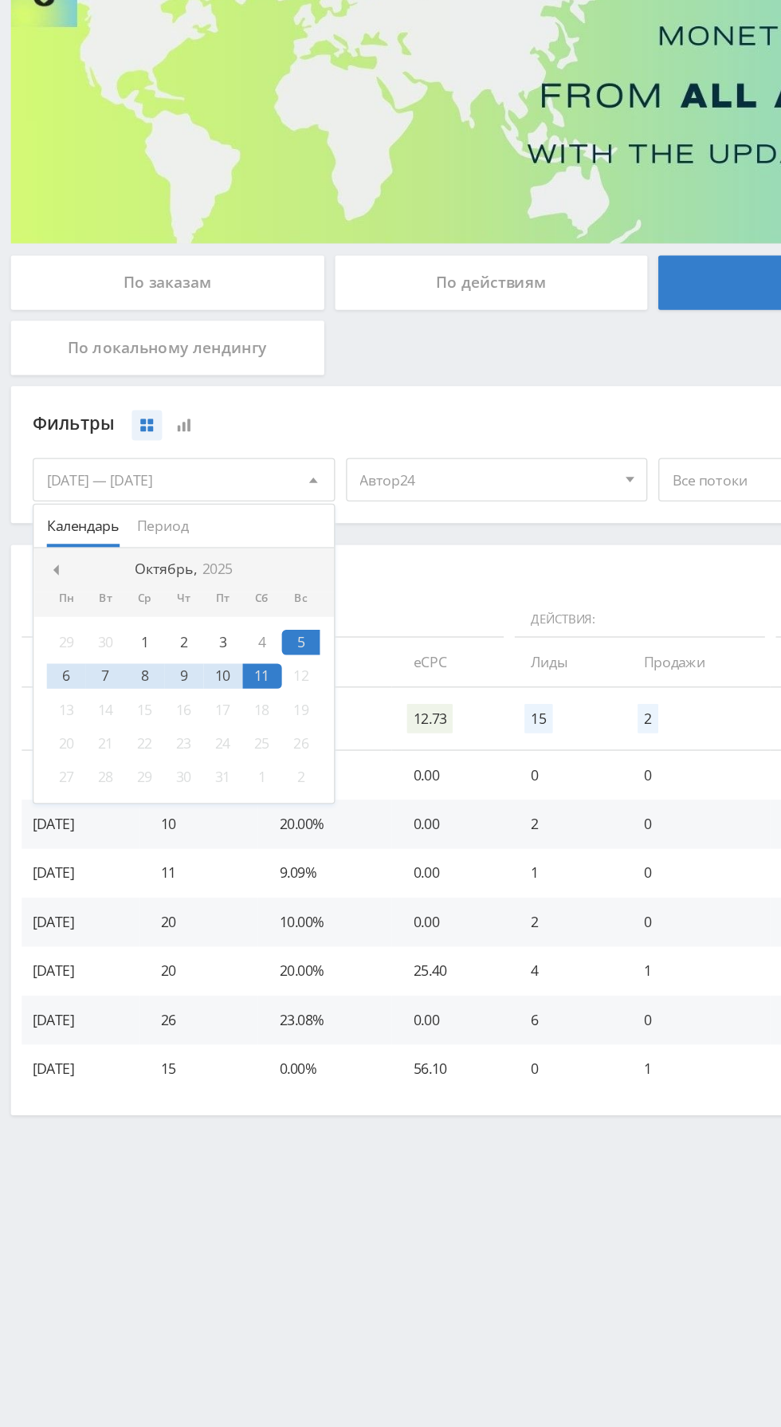
click at [103, 610] on div "1" at bounding box center [106, 609] width 29 height 18
click at [187, 636] on div "11" at bounding box center [192, 634] width 29 height 18
